Goal: Task Accomplishment & Management: Manage account settings

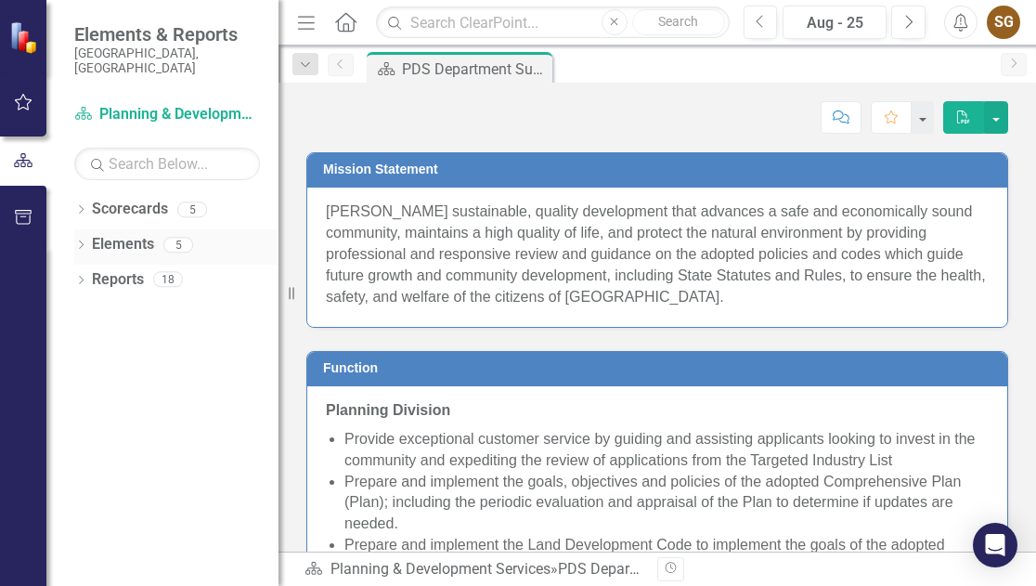
click at [89, 233] on div "Dropdown Elements 5" at bounding box center [176, 246] width 204 height 35
click at [81, 241] on icon "Dropdown" at bounding box center [80, 246] width 13 height 10
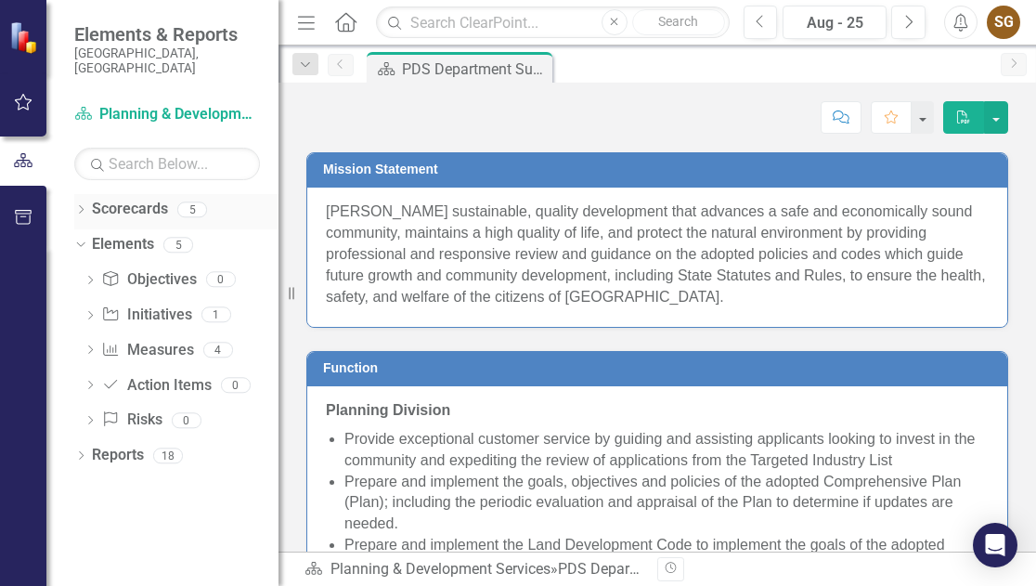
click at [79, 204] on div "Dropdown" at bounding box center [80, 212] width 13 height 16
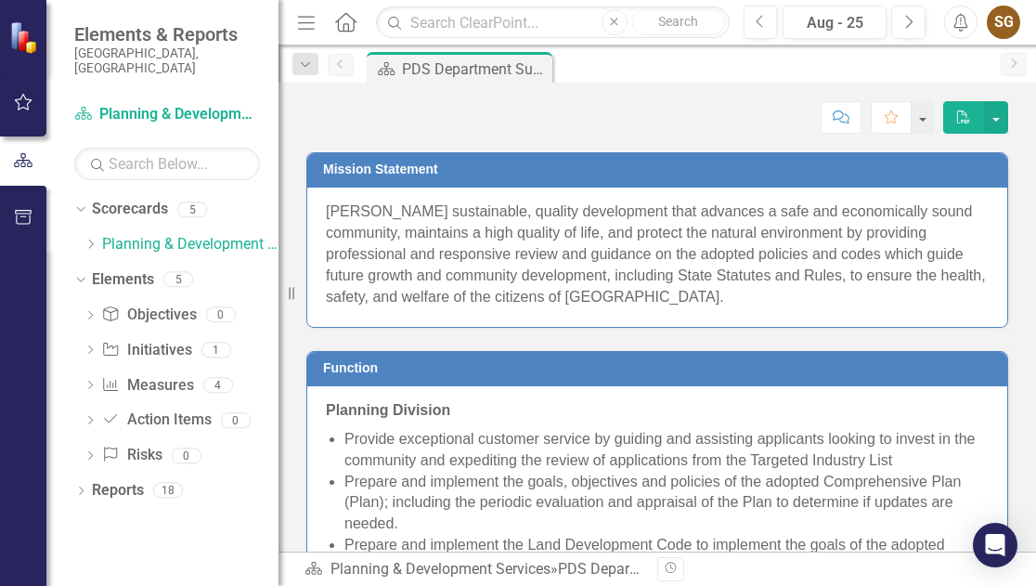
click at [82, 231] on div "Dropdown Scorecards 5 Dropdown Planning & Development Services Code Compliance …" at bounding box center [176, 229] width 204 height 71
click at [89, 239] on icon "Dropdown" at bounding box center [91, 244] width 14 height 11
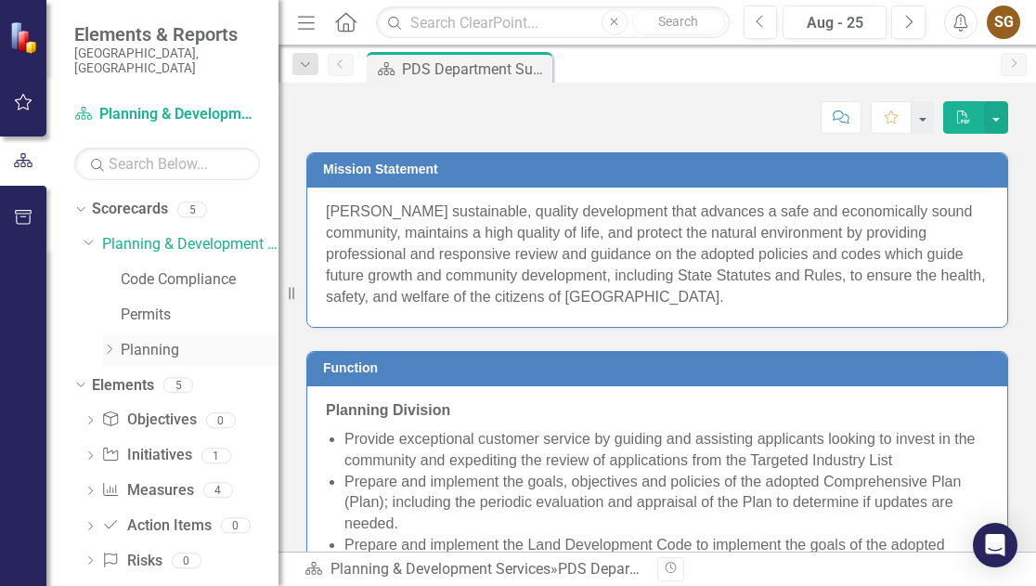
click at [126, 340] on link "Planning" at bounding box center [200, 350] width 158 height 21
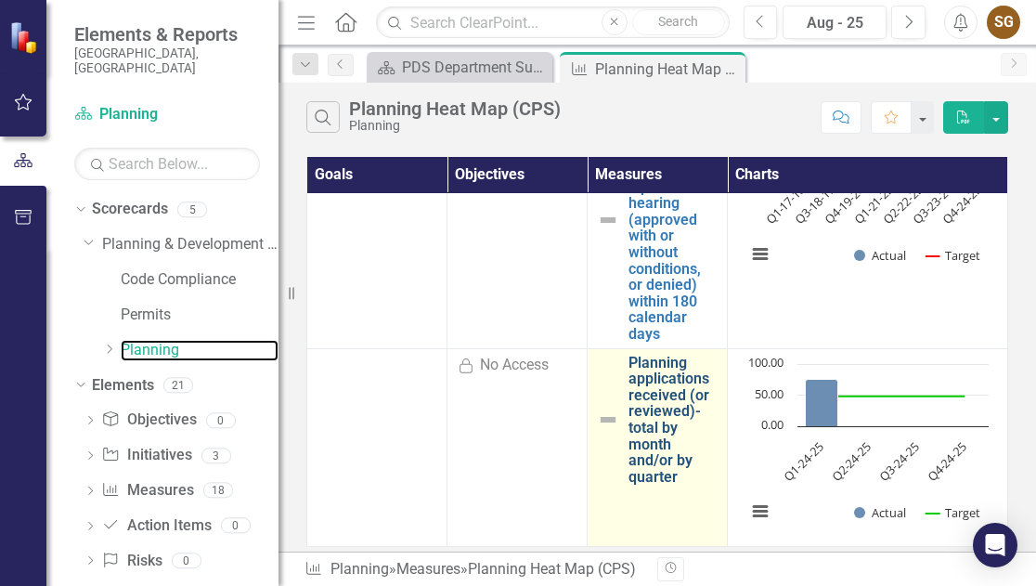
scroll to position [1568, 0]
click at [667, 457] on link "Planning applications received (or reviewed)- total by month and/or by quarter" at bounding box center [673, 420] width 89 height 131
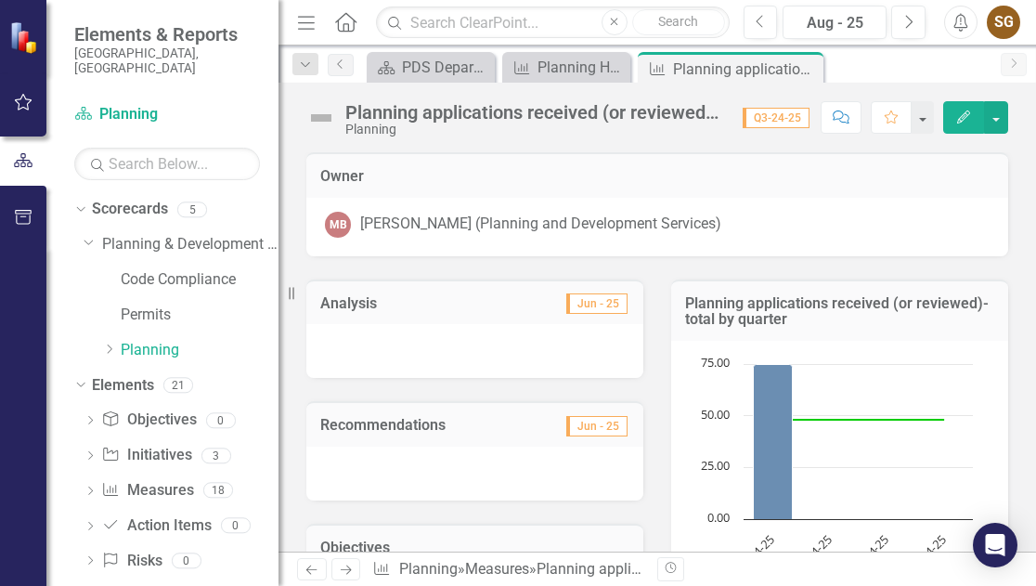
scroll to position [186, 0]
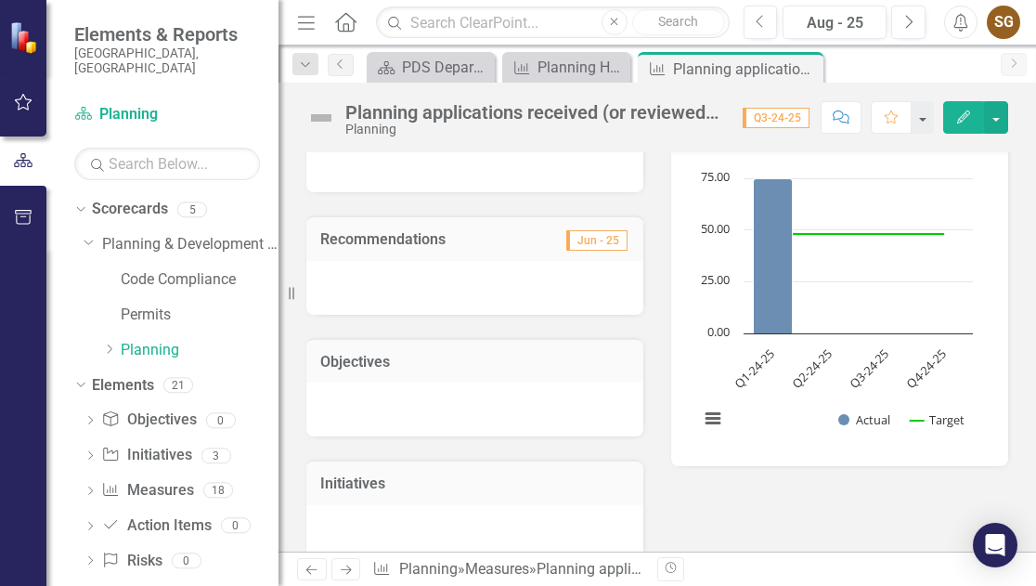
click at [961, 101] on button "Edit" at bounding box center [964, 117] width 41 height 33
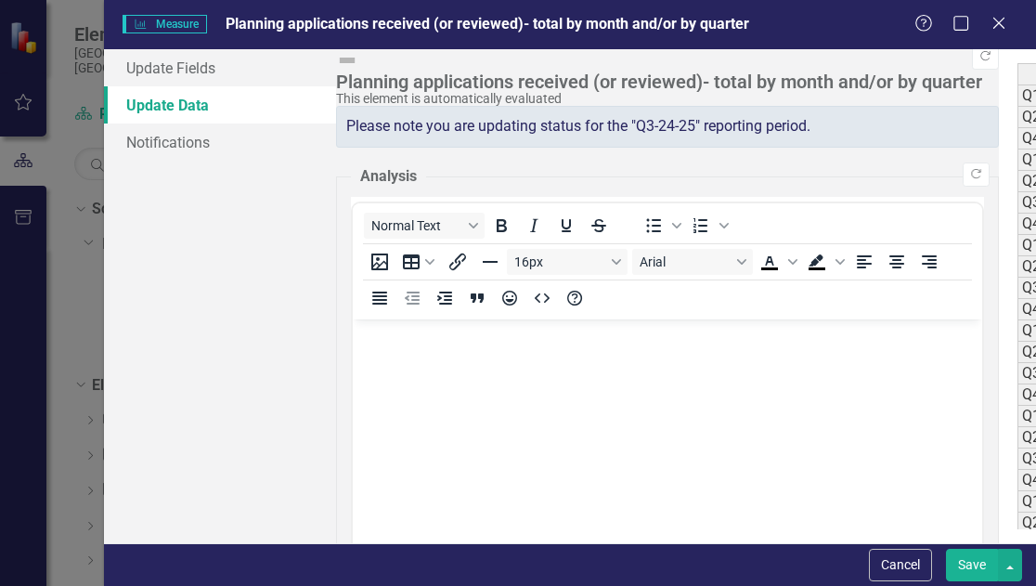
scroll to position [241, 0]
type textarea "86"
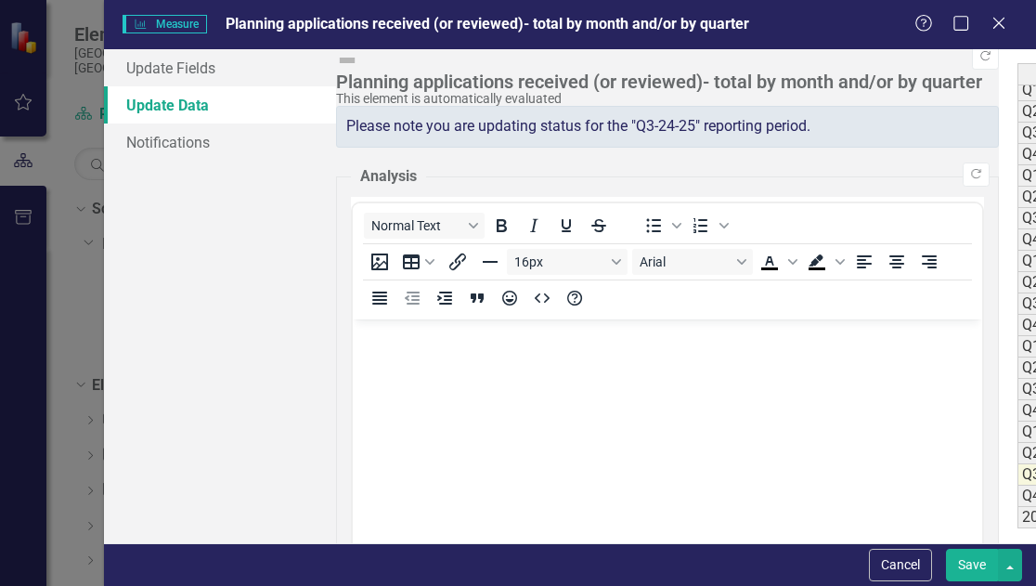
click at [953, 573] on button "Save" at bounding box center [972, 565] width 52 height 33
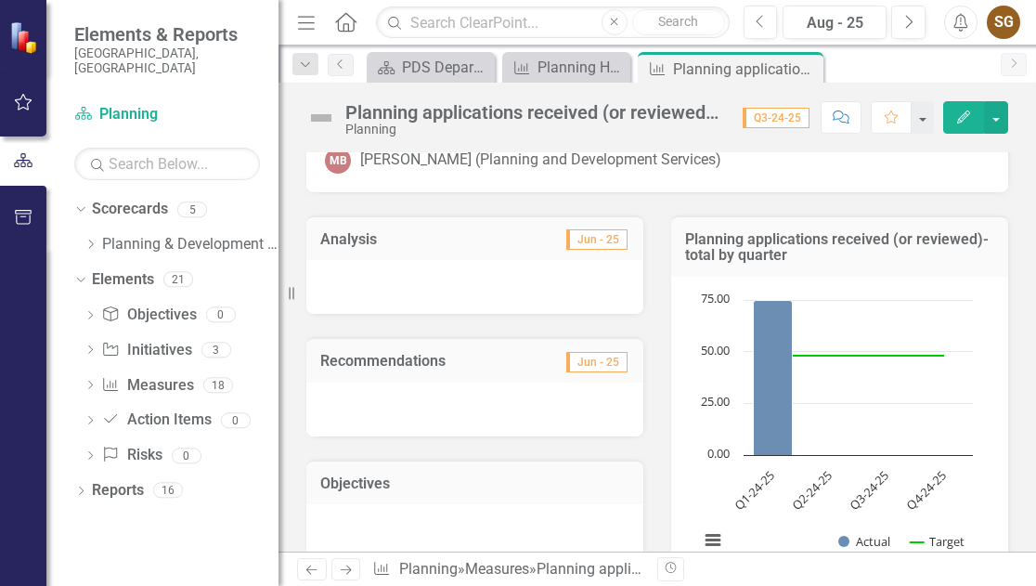
scroll to position [93, 0]
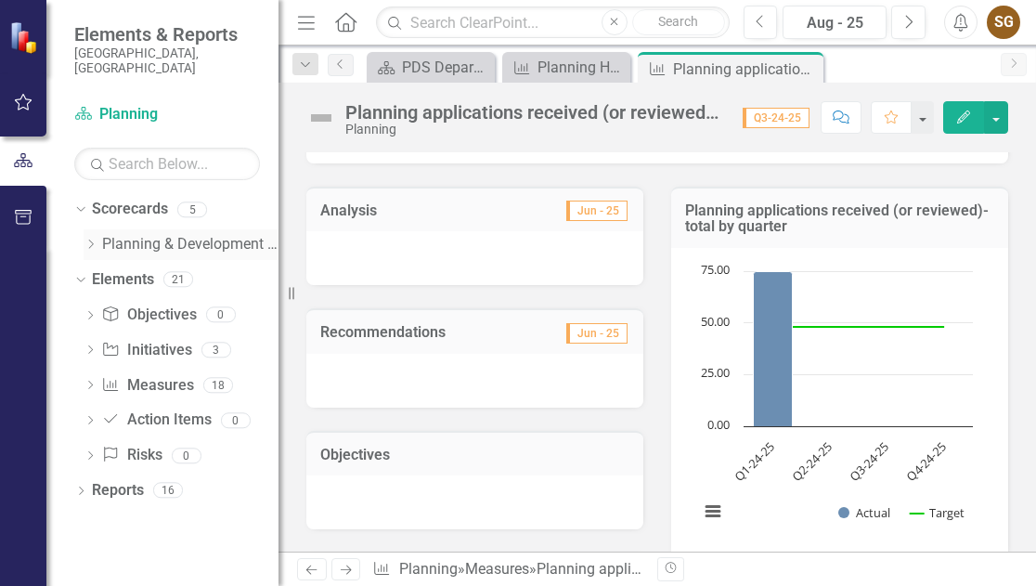
click at [176, 234] on link "Planning & Development Services" at bounding box center [190, 244] width 176 height 21
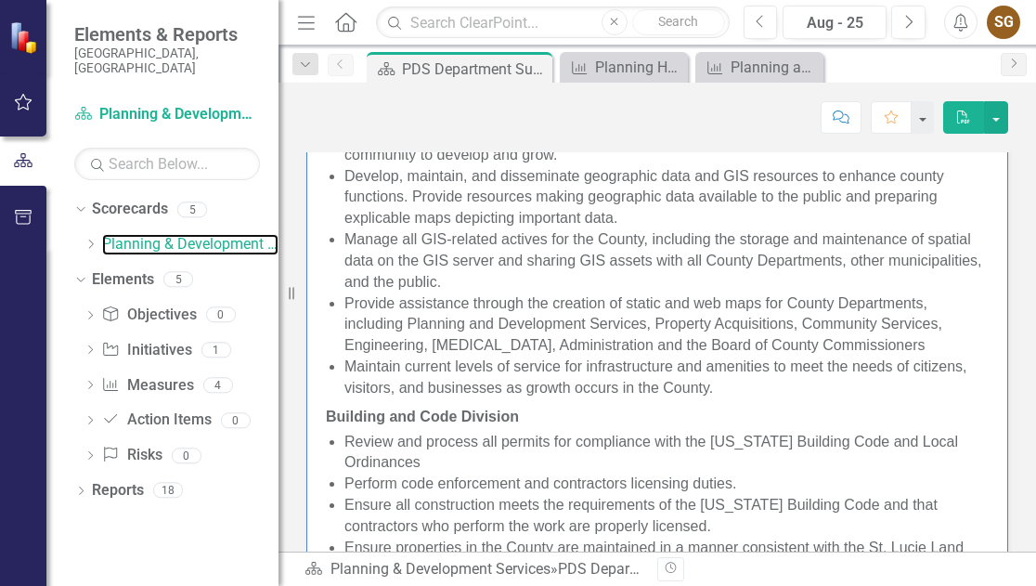
scroll to position [557, 0]
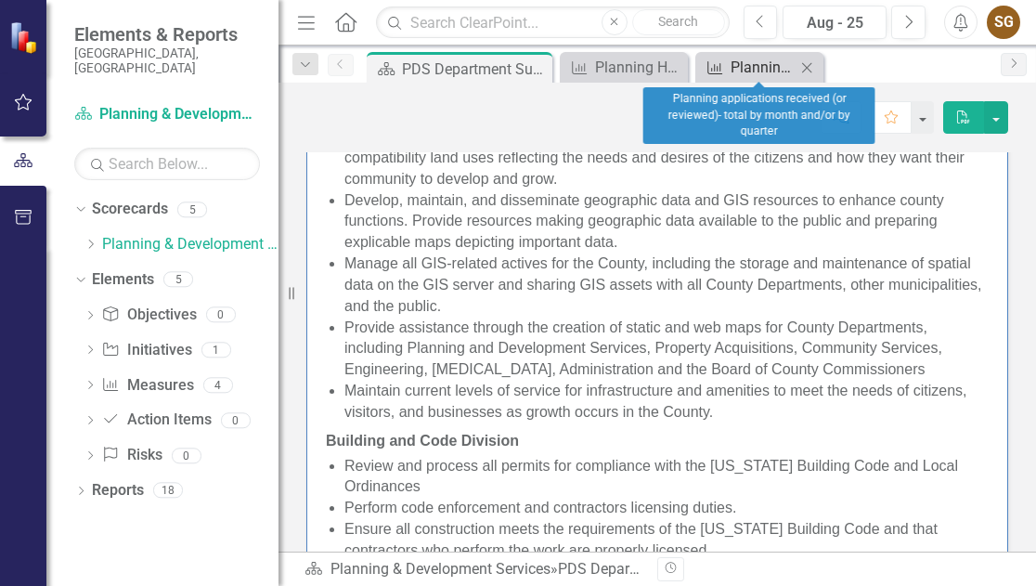
click at [760, 59] on div "Planning applications received (or reviewed)- total by month and/or by quarter" at bounding box center [763, 67] width 65 height 23
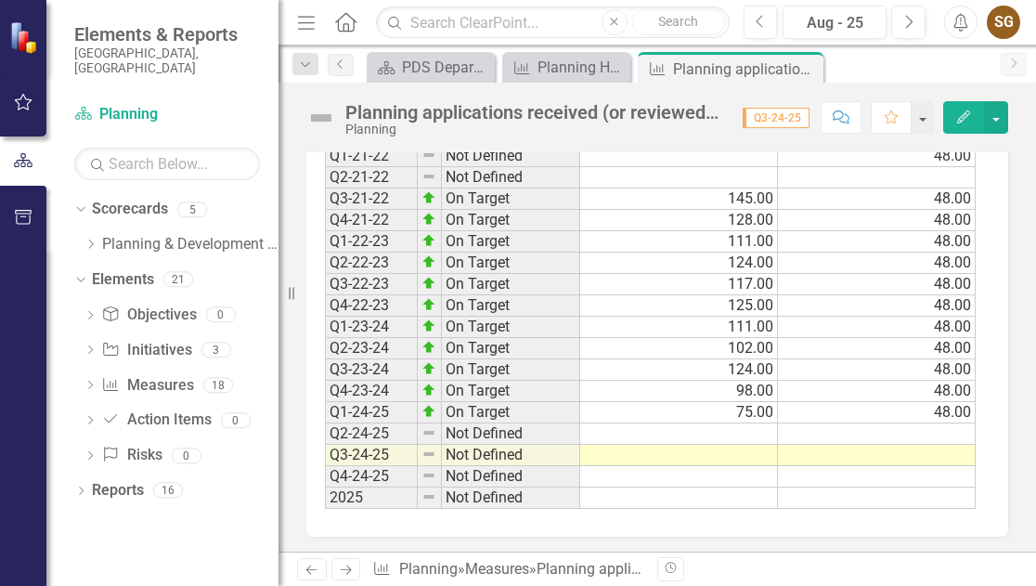
scroll to position [1025, 0]
click at [970, 111] on icon "button" at bounding box center [963, 117] width 13 height 13
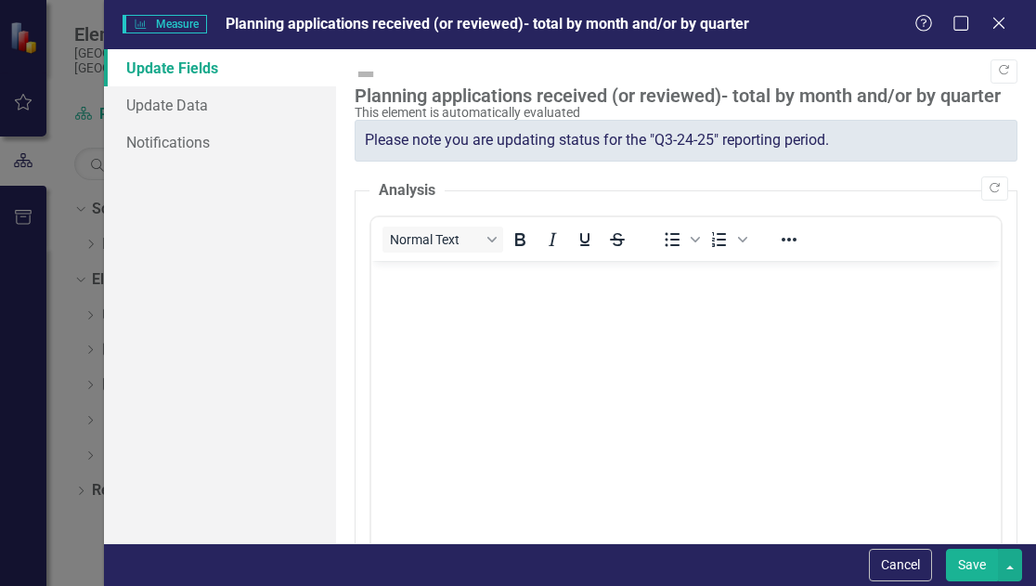
scroll to position [0, 0]
click at [215, 108] on link "Update Data" at bounding box center [220, 104] width 232 height 37
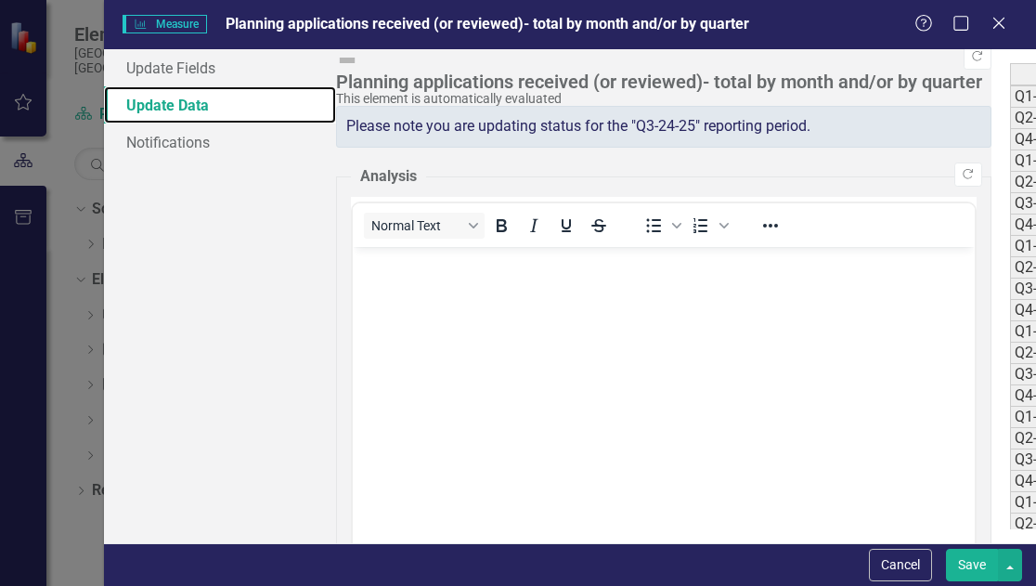
scroll to position [241, 0]
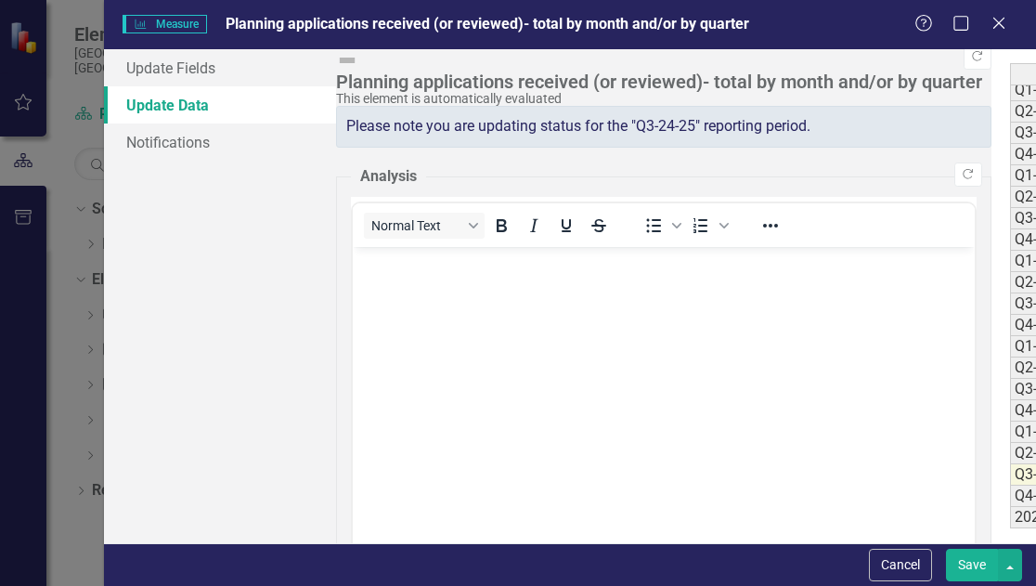
type textarea "86"
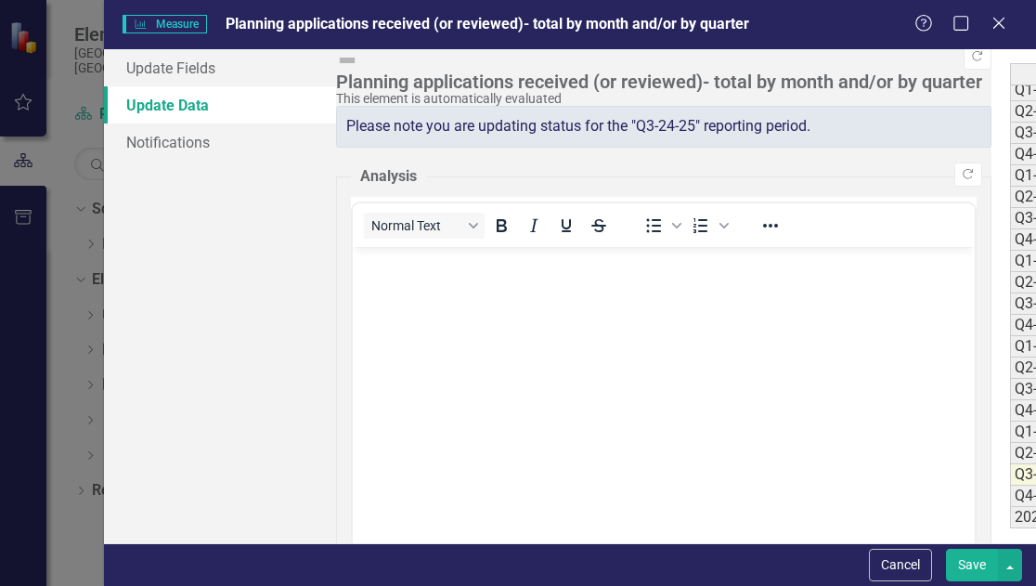
click at [973, 558] on button "Save" at bounding box center [972, 565] width 52 height 33
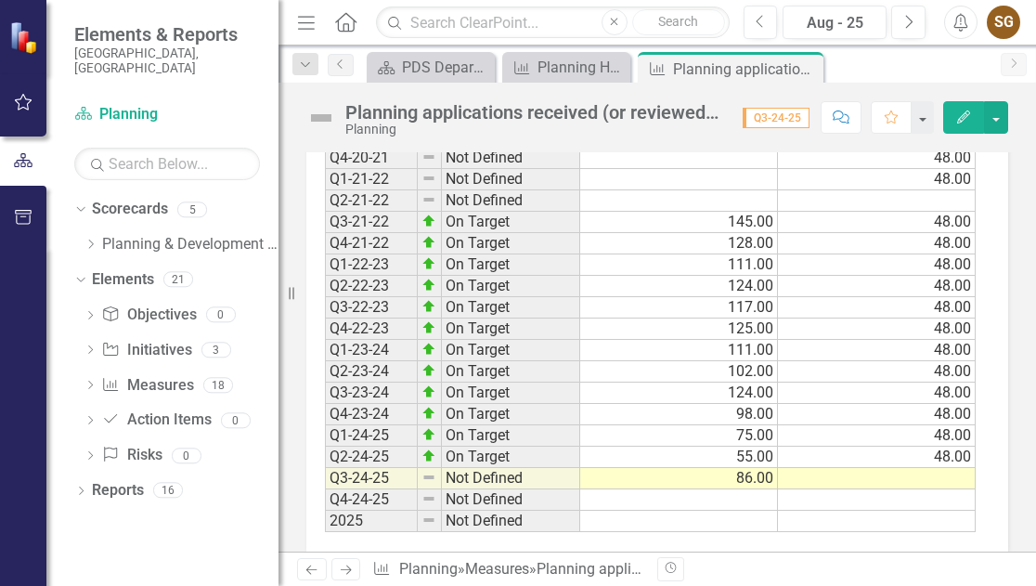
scroll to position [1025, 0]
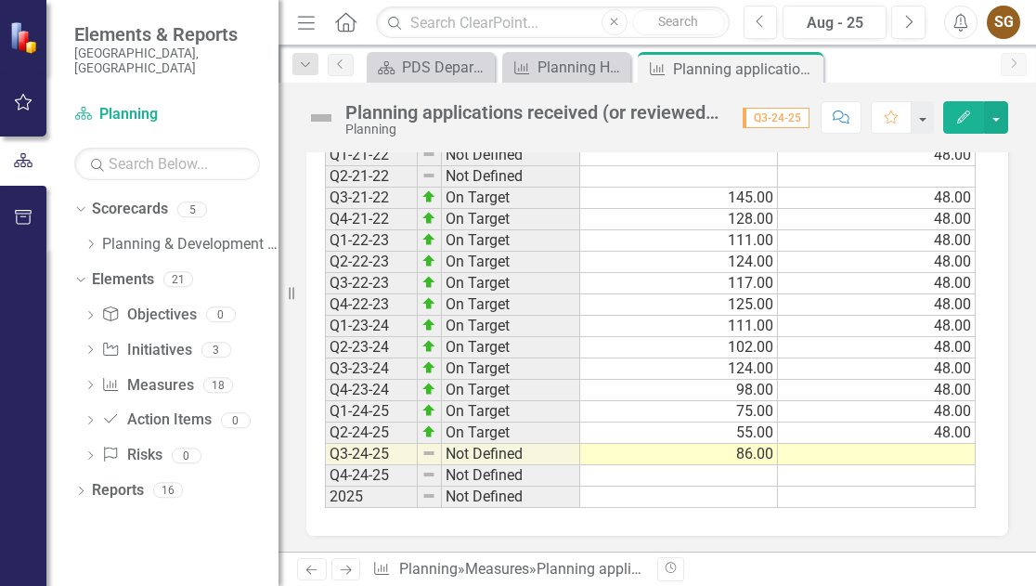
click at [968, 124] on button "Edit" at bounding box center [964, 117] width 41 height 33
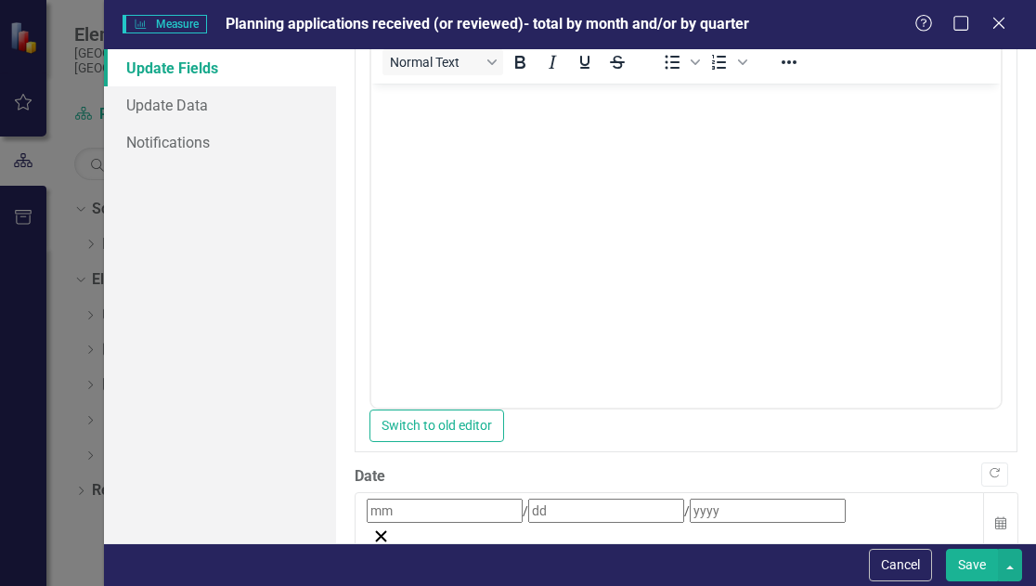
scroll to position [456, 0]
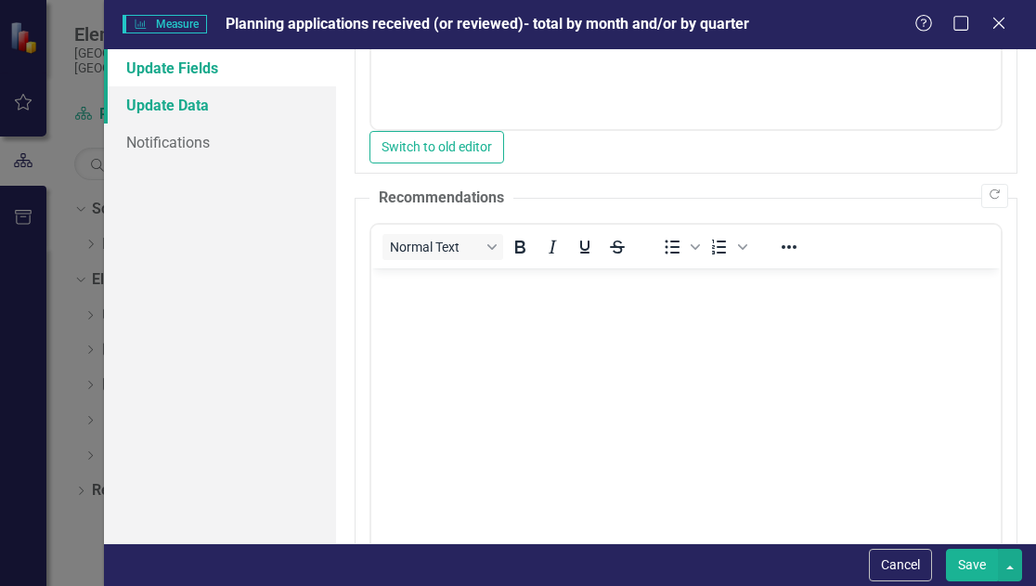
click at [234, 102] on link "Update Data" at bounding box center [220, 104] width 232 height 37
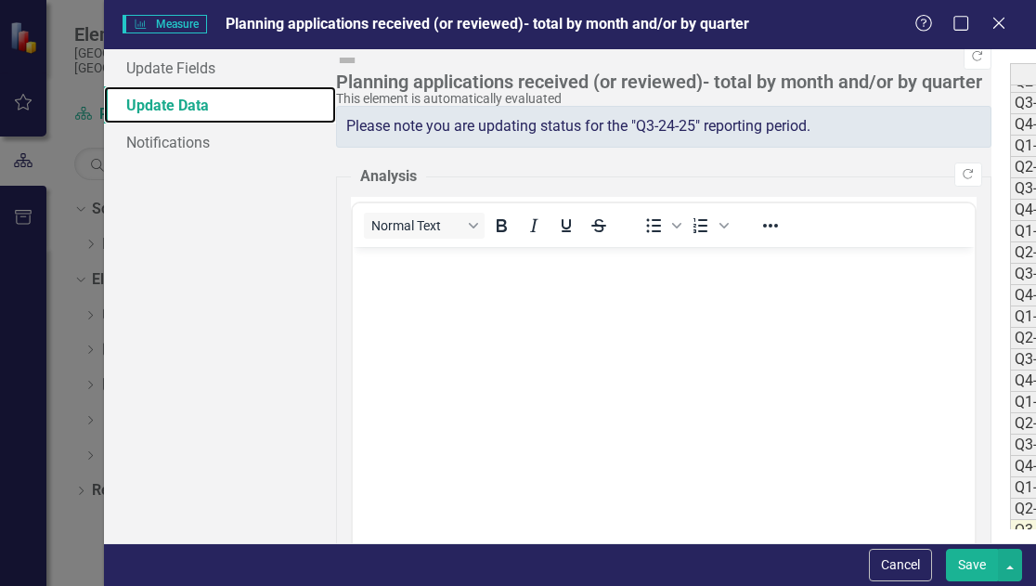
scroll to position [241, 0]
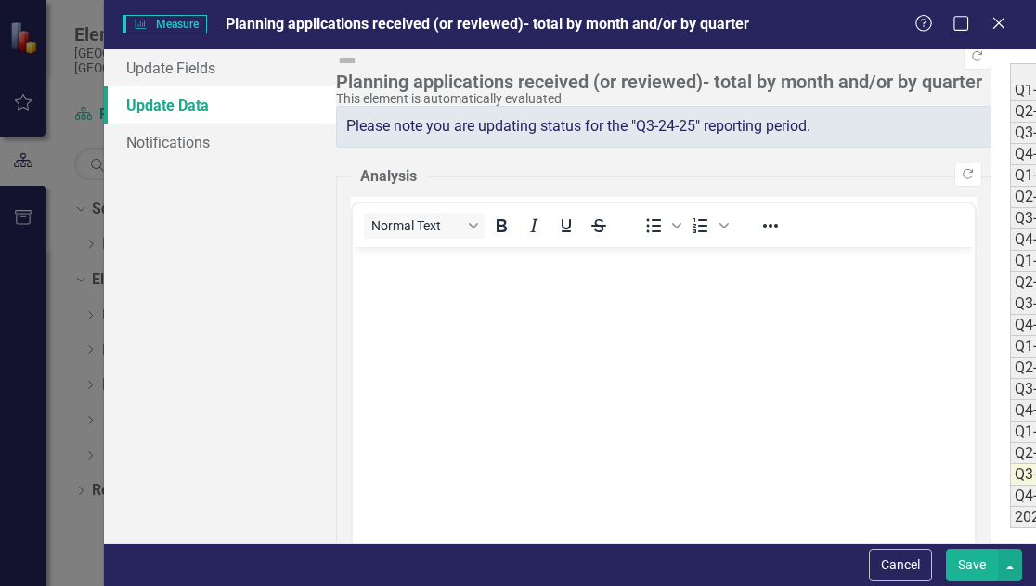
type textarea "48"
click at [984, 559] on button "Save" at bounding box center [972, 565] width 52 height 33
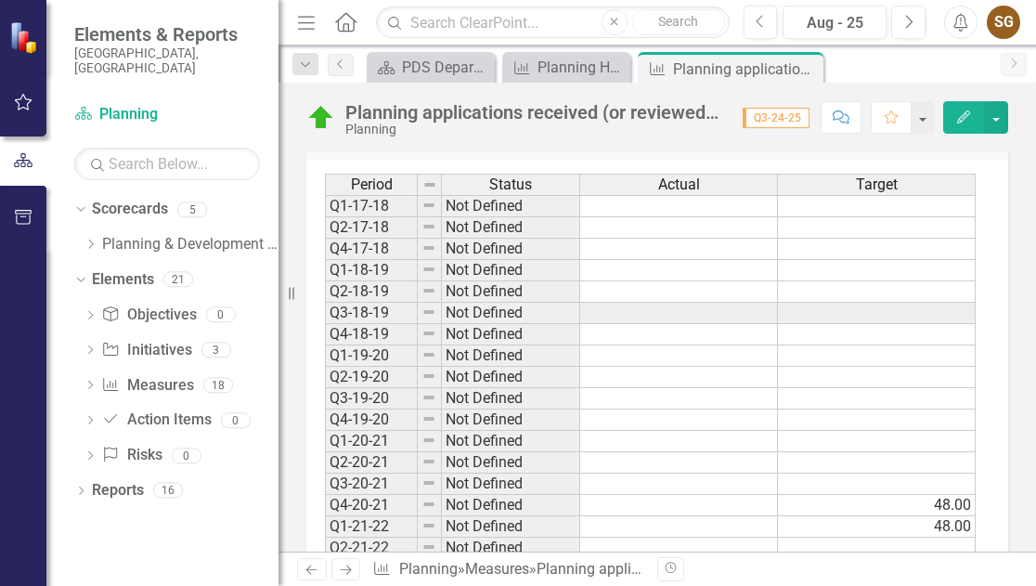
scroll to position [932, 0]
